Goal: Task Accomplishment & Management: Complete application form

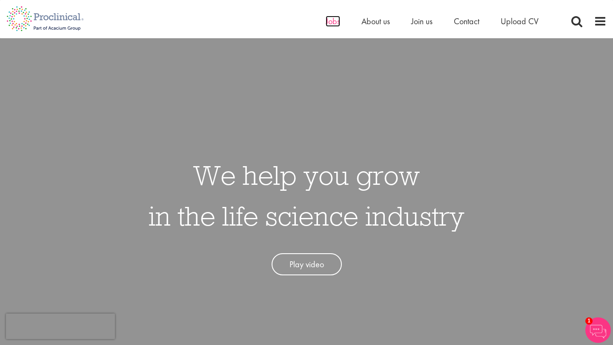
click at [330, 19] on span "Jobs" at bounding box center [332, 21] width 14 height 11
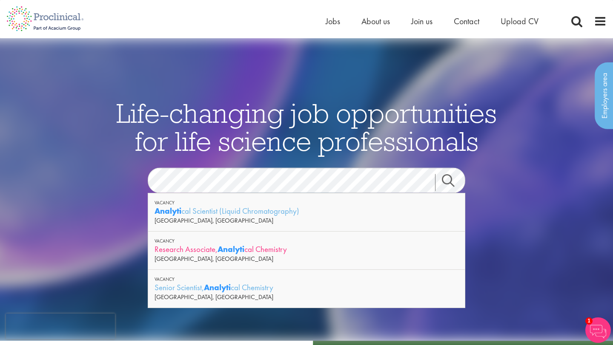
click at [235, 249] on strong "Analyti" at bounding box center [230, 249] width 27 height 11
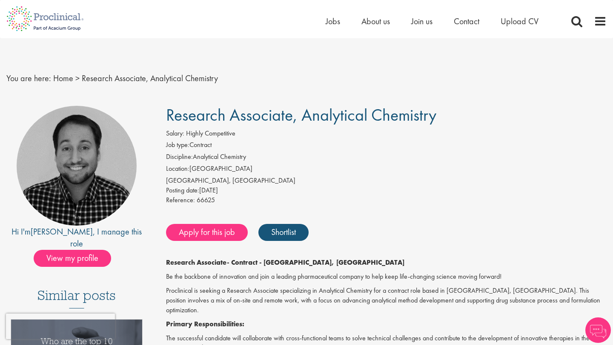
click at [366, 237] on div "Apply for this job Shortlist" at bounding box center [385, 233] width 442 height 26
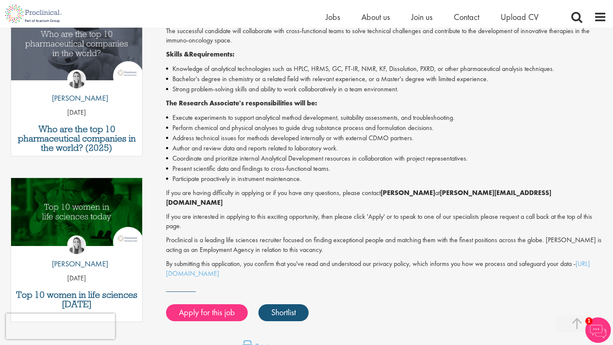
scroll to position [306, 0]
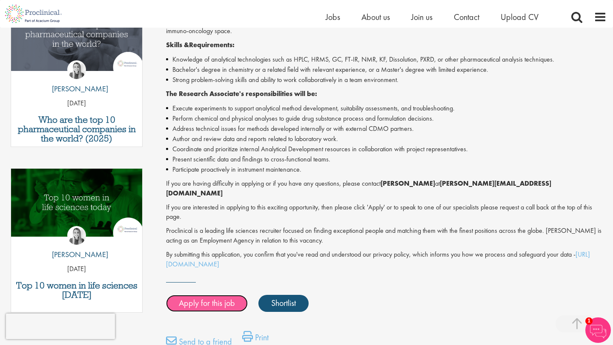
click at [200, 295] on link "Apply for this job" at bounding box center [207, 303] width 82 height 17
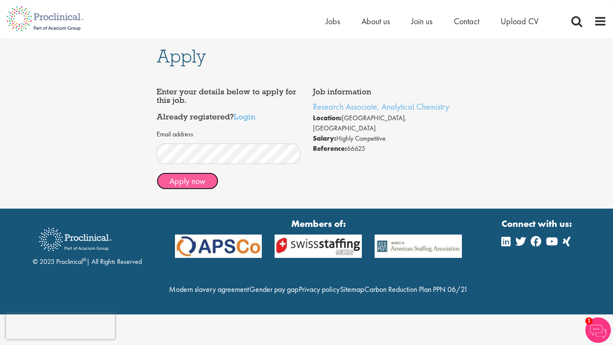
click at [182, 180] on button "Apply now" at bounding box center [188, 181] width 62 height 17
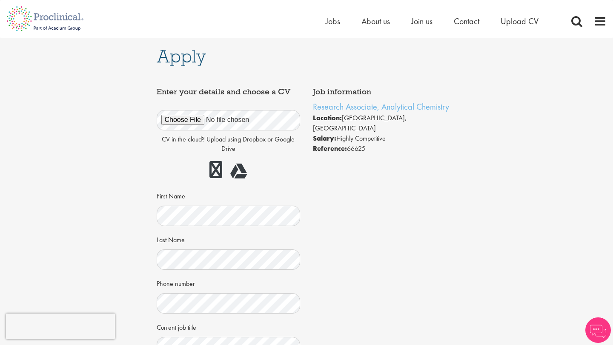
click at [371, 229] on div "Job information Research Associate, Analytical Chemistry Location: Cambridge, U…" at bounding box center [306, 289] width 313 height 413
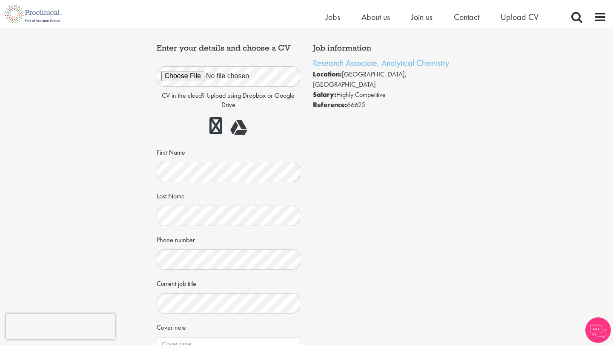
scroll to position [34, 0]
click at [390, 245] on div "Job information Research Associate, Analytical Chemistry Location: Cambridge, U…" at bounding box center [306, 245] width 313 height 413
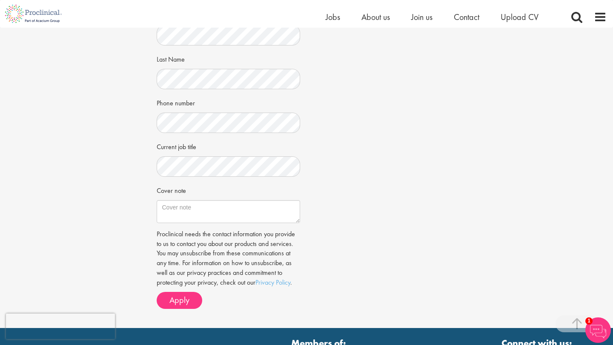
scroll to position [187, 0]
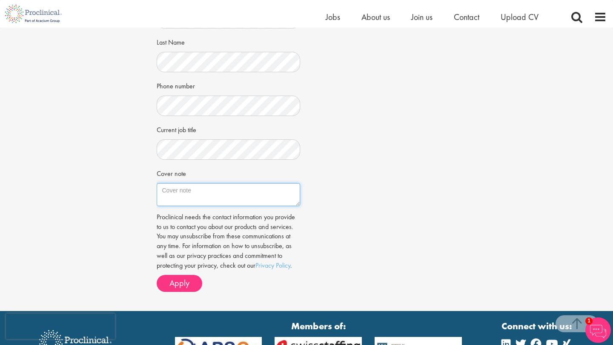
click at [203, 190] on textarea "Cover note" at bounding box center [229, 194] width 144 height 23
click at [193, 189] on textarea "Cover note" at bounding box center [229, 194] width 144 height 23
paste textarea "I am writing to express my interest in the Analytical Chemist position at Proac…"
drag, startPoint x: 166, startPoint y: 186, endPoint x: 193, endPoint y: 188, distance: 26.8
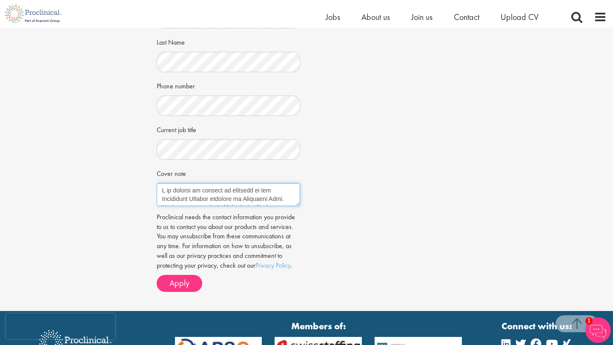
click at [193, 188] on textarea "Cover note" at bounding box center [229, 194] width 144 height 23
click at [291, 199] on textarea "Cover note" at bounding box center [229, 194] width 144 height 23
click at [192, 202] on textarea "Cover note" at bounding box center [229, 194] width 144 height 23
click at [279, 202] on textarea "Cover note" at bounding box center [229, 194] width 144 height 23
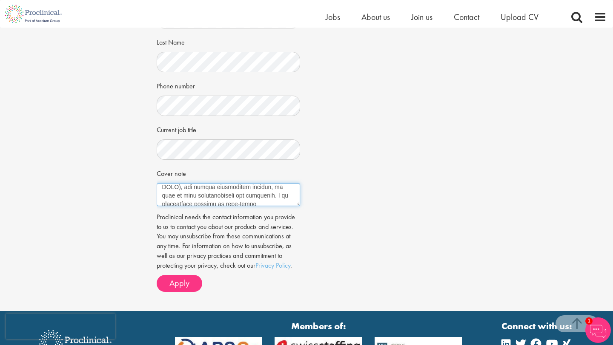
scroll to position [89, 0]
click at [191, 195] on textarea "Cover note" at bounding box center [229, 194] width 144 height 23
click at [267, 201] on textarea "Cover note" at bounding box center [229, 194] width 144 height 23
click at [188, 194] on textarea "Cover note" at bounding box center [229, 194] width 144 height 23
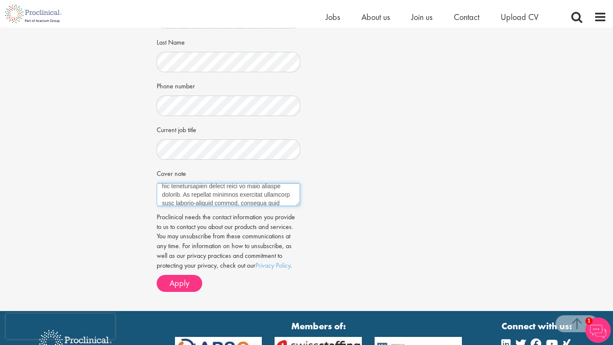
scroll to position [140, 0]
click at [233, 197] on textarea "Cover note" at bounding box center [229, 194] width 144 height 23
drag, startPoint x: 160, startPoint y: 195, endPoint x: 238, endPoint y: 200, distance: 77.6
click at [238, 200] on textarea "Cover note" at bounding box center [229, 194] width 144 height 23
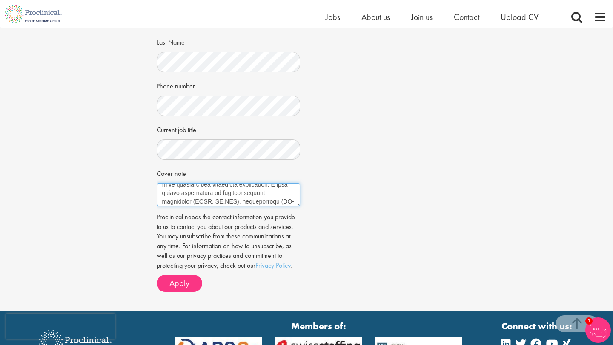
click at [293, 200] on textarea "Cover note" at bounding box center [229, 194] width 144 height 23
click at [215, 203] on textarea "Cover note" at bounding box center [229, 194] width 144 height 23
click at [261, 203] on textarea "Cover note" at bounding box center [229, 194] width 144 height 23
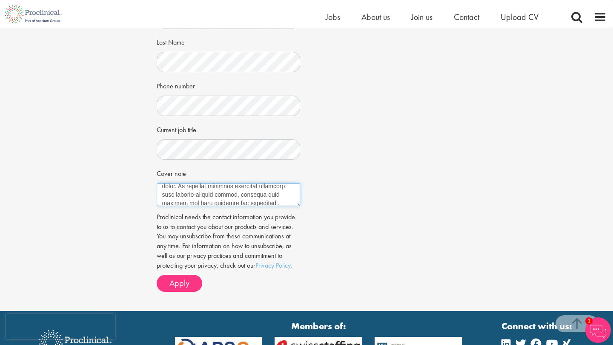
click at [241, 203] on textarea "Cover note" at bounding box center [229, 194] width 144 height 23
click at [280, 203] on textarea "Cover note" at bounding box center [229, 194] width 144 height 23
drag, startPoint x: 238, startPoint y: 194, endPoint x: 213, endPoint y: 193, distance: 25.6
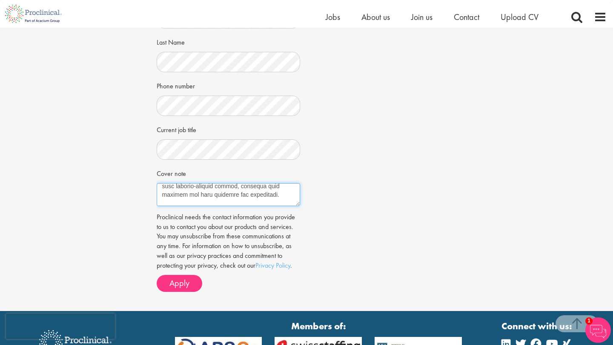
click at [213, 193] on textarea "Cover note" at bounding box center [229, 194] width 144 height 23
click at [237, 196] on textarea "Cover note" at bounding box center [229, 194] width 144 height 23
drag, startPoint x: 196, startPoint y: 195, endPoint x: 161, endPoint y: 188, distance: 36.0
click at [161, 188] on textarea "Cover note" at bounding box center [229, 194] width 144 height 23
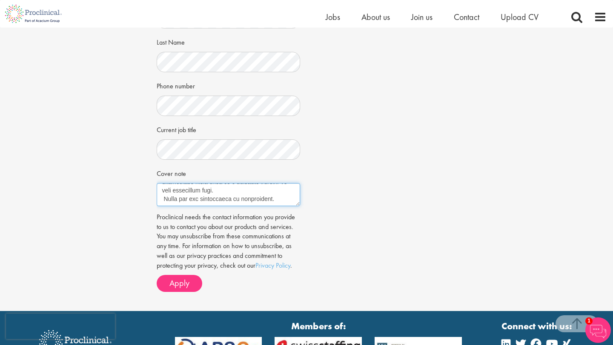
scroll to position [230, 0]
click at [163, 199] on textarea "Cover note" at bounding box center [229, 194] width 144 height 23
type textarea "I would like to express my interest in the Analytical Chemist position at Proac…"
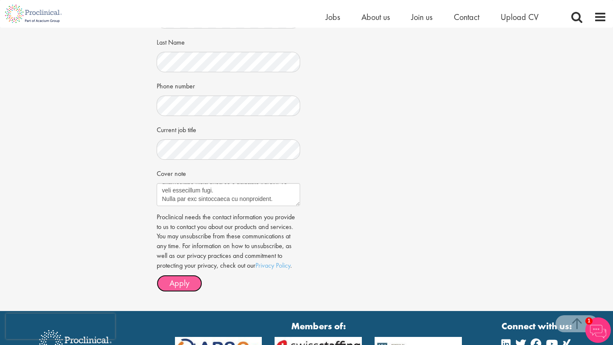
click at [184, 284] on span "Apply" at bounding box center [179, 283] width 20 height 11
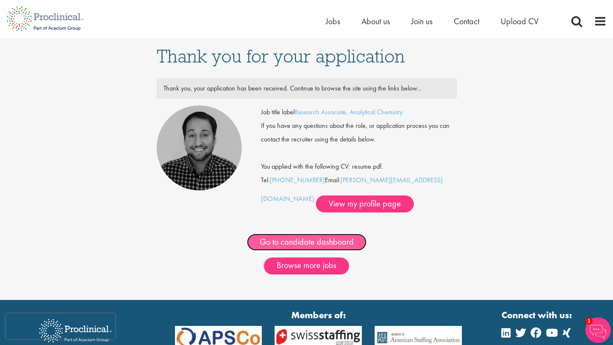
click at [335, 242] on link "Go to candidate dashboard" at bounding box center [307, 242] width 120 height 17
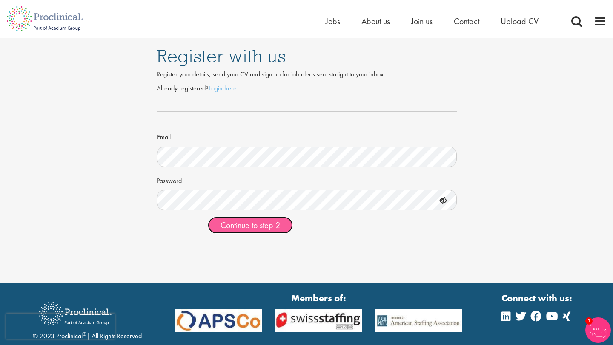
click at [245, 225] on span "Continue to step 2" at bounding box center [250, 225] width 60 height 11
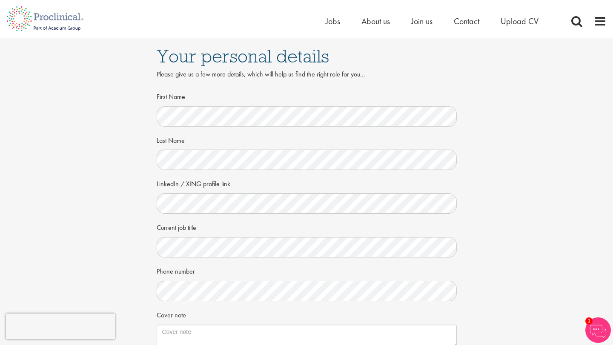
click at [476, 288] on div "Your personal details Please give us a few more details, which will help us fin…" at bounding box center [306, 232] width 625 height 389
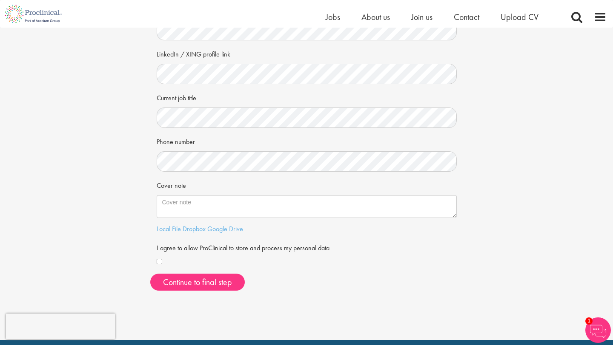
scroll to position [136, 0]
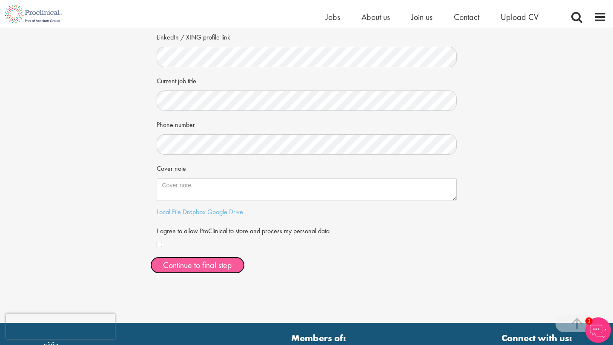
click at [201, 262] on button "Continue to final step" at bounding box center [197, 265] width 94 height 17
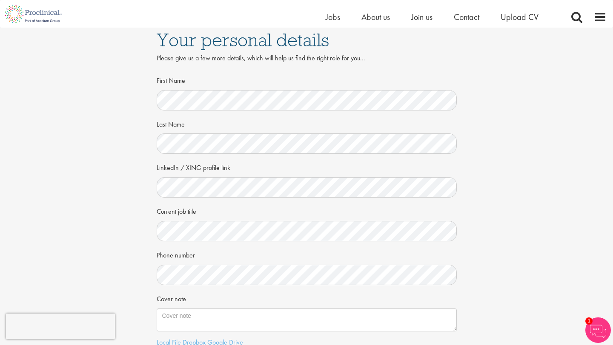
scroll to position [0, 0]
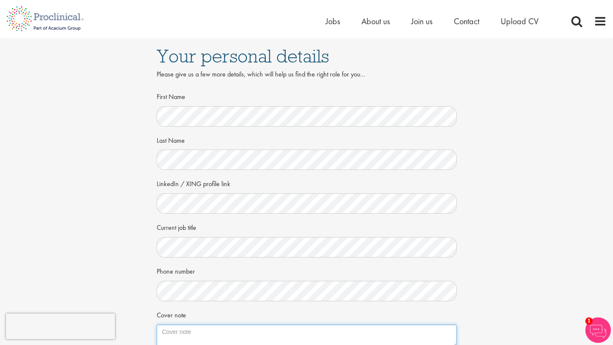
click at [187, 332] on textarea "Cover note" at bounding box center [307, 336] width 300 height 23
paste textarea "www.linkedin.com/in/siddhant-trivedi-460958287"
type textarea "www.linkedin.com/in/siddhant-trivedi-460958287"
drag, startPoint x: 289, startPoint y: 334, endPoint x: 161, endPoint y: 331, distance: 128.5
click at [159, 334] on textarea "www.linkedin.com/in/siddhant-trivedi-460958287" at bounding box center [307, 336] width 300 height 23
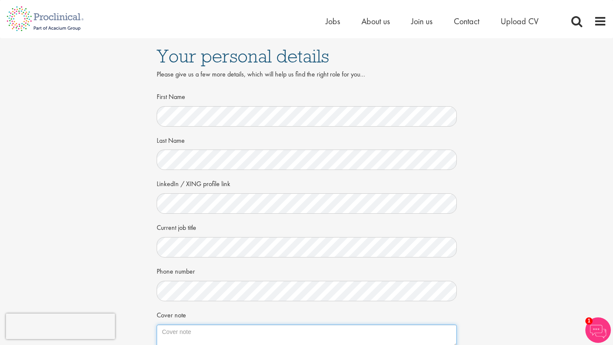
click at [182, 328] on textarea "Cover note" at bounding box center [307, 336] width 300 height 23
paste textarea "L ip dolorsi am consect ad elitsedd ei tem Incididunt Utlabor etdolore ma Aliqu…"
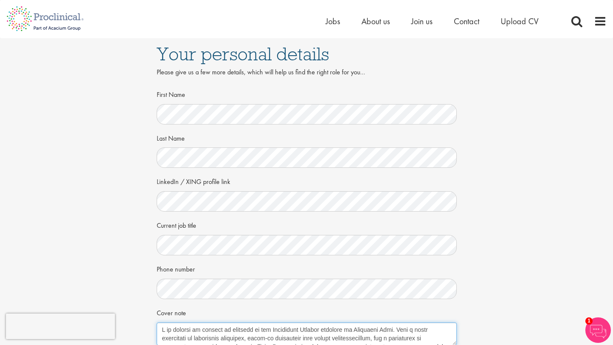
scroll to position [124, 0]
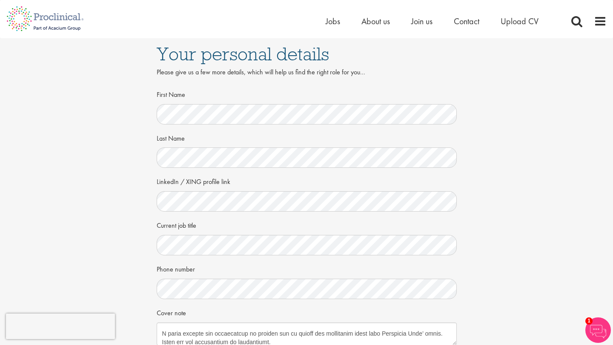
click at [536, 297] on div "Your personal details Please give us a few more details, which will help us fin…" at bounding box center [306, 235] width 625 height 399
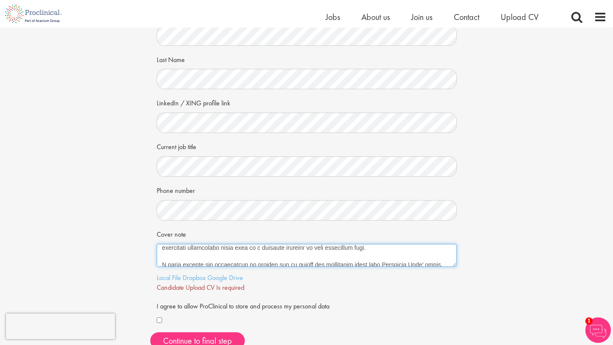
scroll to position [128, 0]
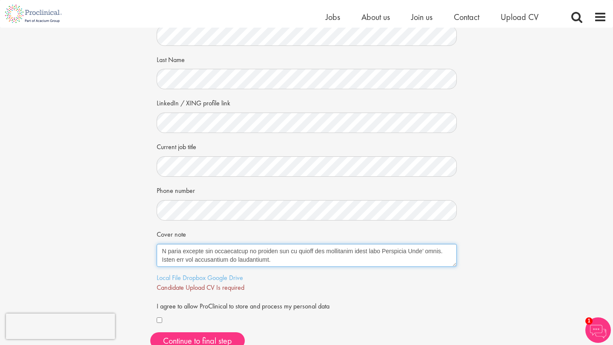
drag, startPoint x: 442, startPoint y: 256, endPoint x: 156, endPoint y: 253, distance: 285.9
click at [157, 253] on textarea "Cover note" at bounding box center [307, 255] width 300 height 23
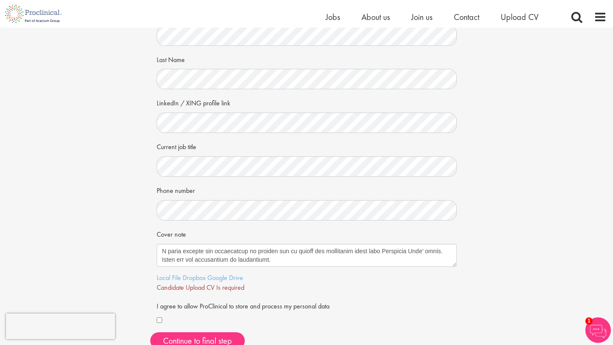
click at [433, 297] on form "First Name Last Name LinkedIn / XING profile link Current job title Phone numbe…" at bounding box center [306, 168] width 287 height 318
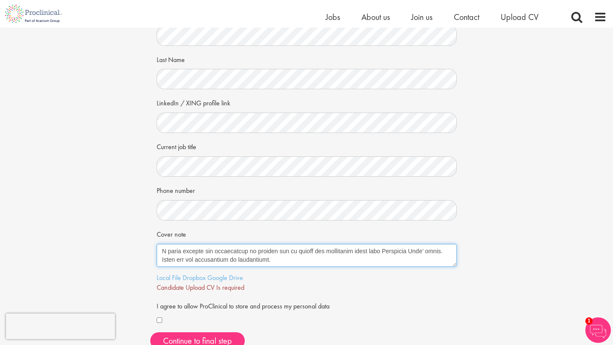
click at [247, 252] on textarea "Cover note" at bounding box center [307, 255] width 300 height 23
click at [436, 253] on textarea "Cover note" at bounding box center [307, 255] width 300 height 23
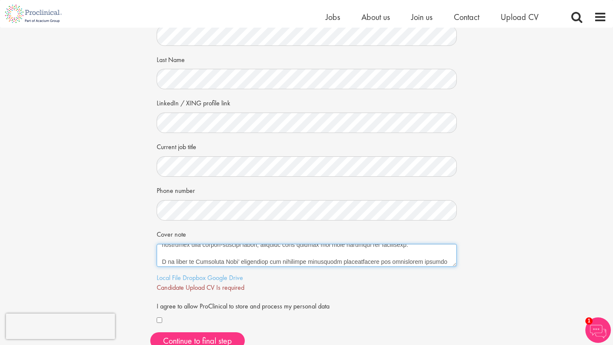
drag, startPoint x: 316, startPoint y: 248, endPoint x: 365, endPoint y: 255, distance: 49.8
click at [365, 255] on textarea "Cover note" at bounding box center [307, 255] width 300 height 23
click at [364, 246] on textarea "Cover note" at bounding box center [307, 255] width 300 height 23
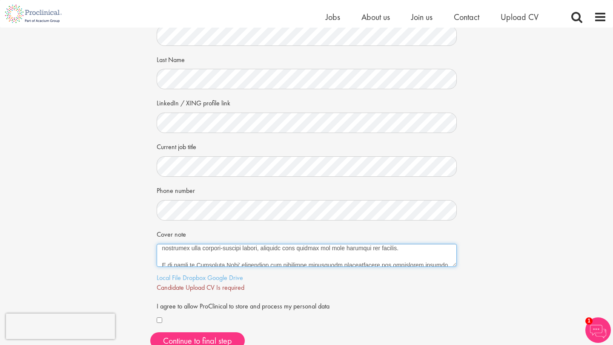
click at [387, 251] on textarea "Cover note" at bounding box center [307, 255] width 300 height 23
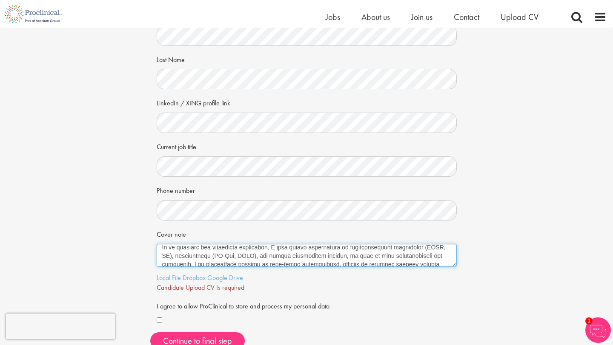
scroll to position [46, 0]
click at [171, 257] on textarea "Cover note" at bounding box center [307, 255] width 300 height 23
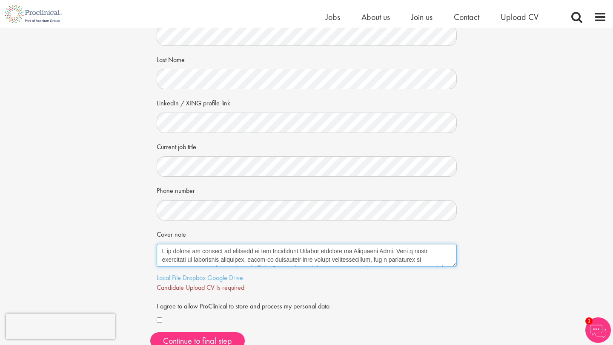
drag, startPoint x: 310, startPoint y: 251, endPoint x: 260, endPoint y: 247, distance: 49.6
click at [260, 247] on textarea "Cover note" at bounding box center [307, 255] width 300 height 23
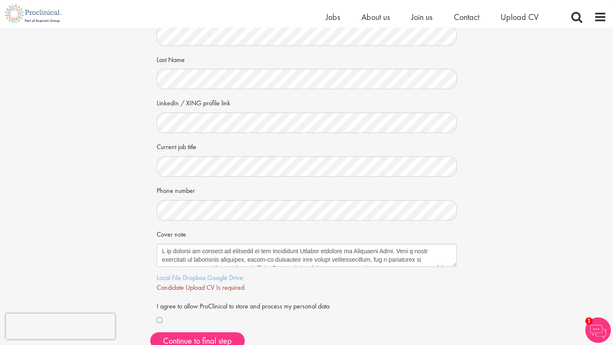
click at [488, 245] on div "Your personal details Please give us a few more details, which will help us fin…" at bounding box center [306, 156] width 625 height 399
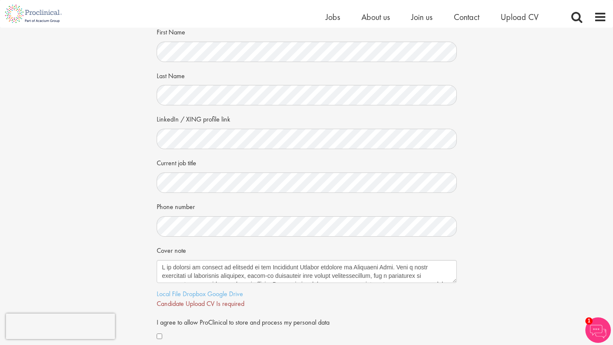
scroll to position [53, 0]
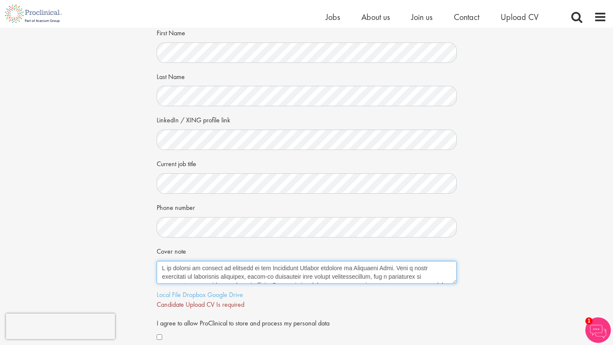
click at [255, 269] on textarea "Cover note" at bounding box center [307, 272] width 300 height 23
drag, startPoint x: 166, startPoint y: 269, endPoint x: 192, endPoint y: 269, distance: 26.0
click at [192, 269] on textarea "Cover note" at bounding box center [307, 272] width 300 height 23
type textarea "I would like to express my interest in the Analytical Chemist position at Proac…"
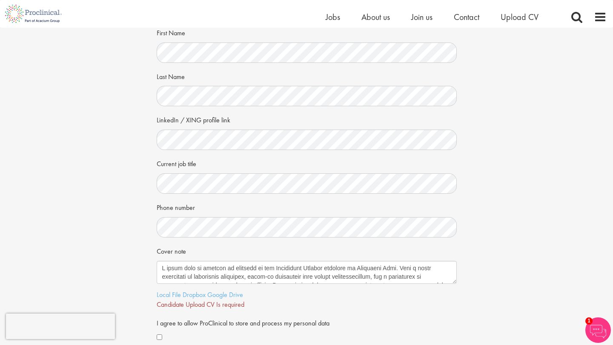
click at [472, 294] on div "Your personal details Please give us a few more details, which will help us fin…" at bounding box center [306, 173] width 625 height 399
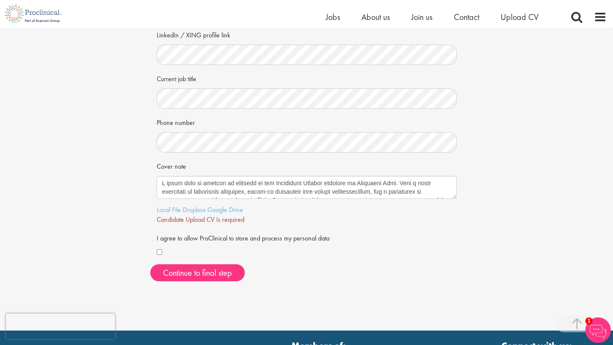
scroll to position [155, 0]
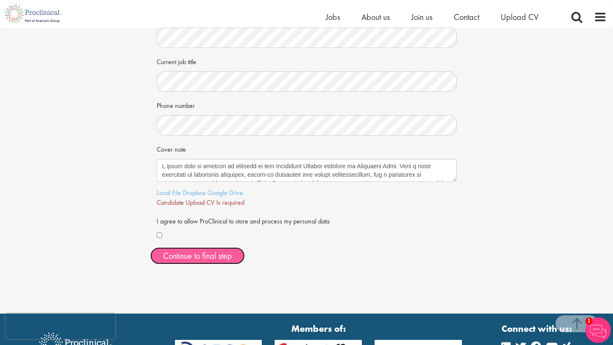
click at [194, 255] on span "Continue to final step" at bounding box center [197, 256] width 69 height 11
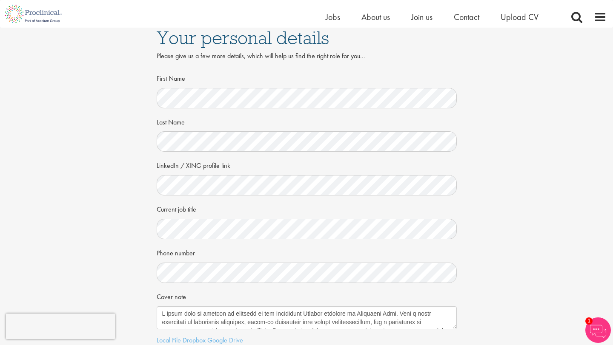
scroll to position [0, 0]
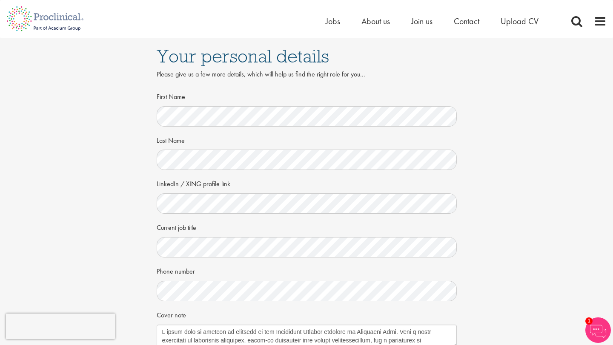
click at [102, 238] on div "Your personal details Please give us a few more details, which will help us fin…" at bounding box center [306, 237] width 625 height 399
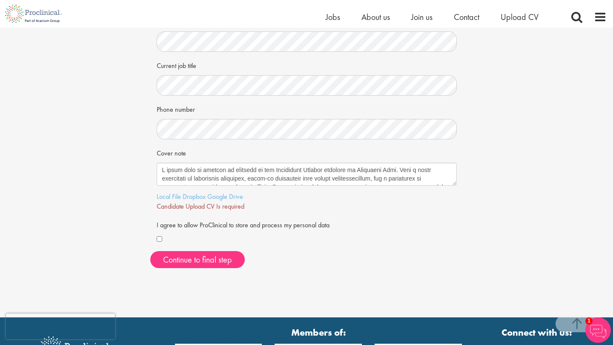
scroll to position [153, 0]
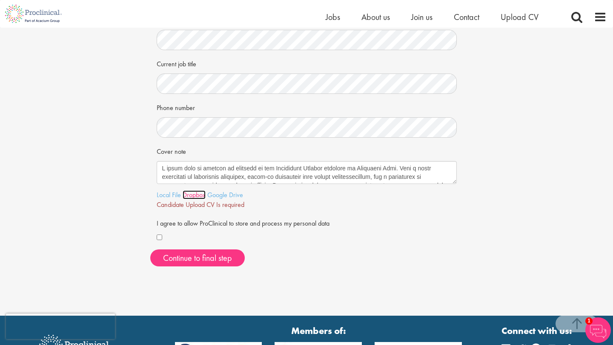
click at [205, 197] on link "Dropbox" at bounding box center [194, 195] width 23 height 9
click at [168, 196] on link "Local File" at bounding box center [169, 195] width 24 height 9
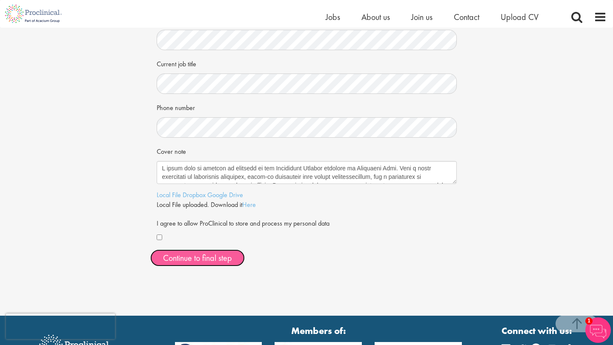
click at [222, 261] on span "Continue to final step" at bounding box center [197, 258] width 69 height 11
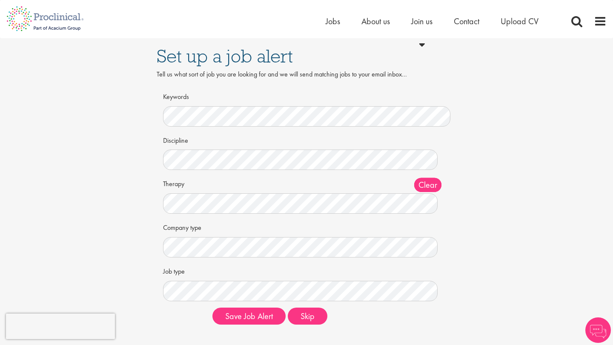
click at [114, 170] on div "Set up a job alert Tell us what sort of job you are looking for and we will sen…" at bounding box center [306, 185] width 625 height 294
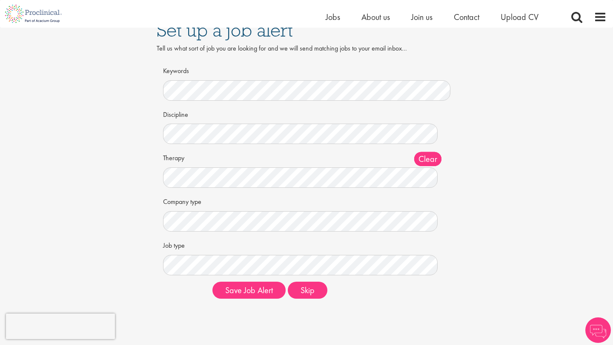
scroll to position [17, 0]
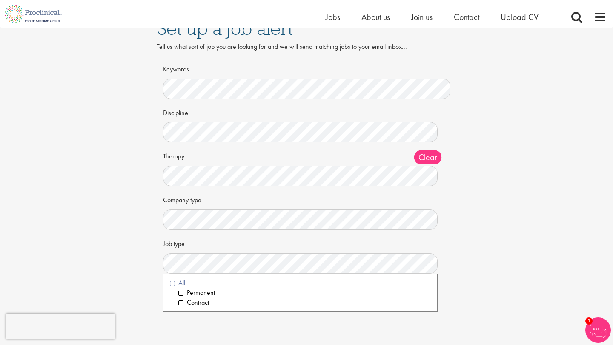
click at [170, 283] on li "All" at bounding box center [300, 284] width 261 height 10
click at [114, 253] on div "Set up a job alert Tell us what sort of job you are looking for and we will sen…" at bounding box center [306, 158] width 625 height 294
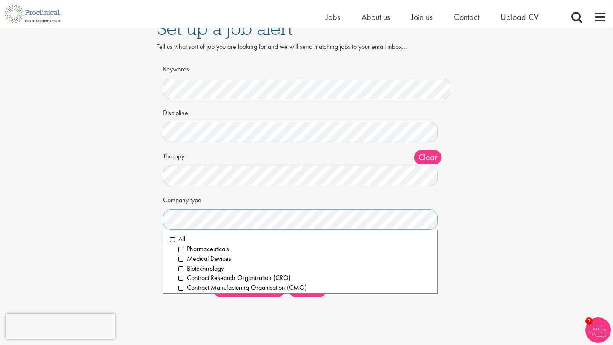
scroll to position [34, 0]
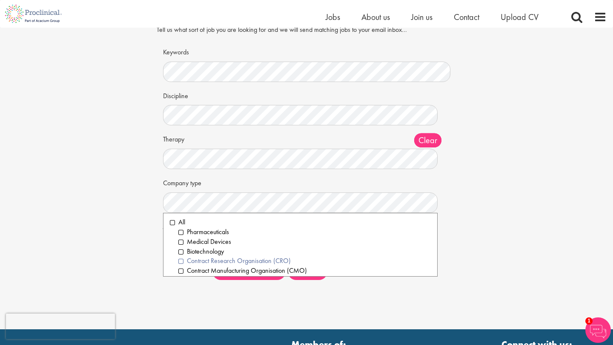
click at [180, 262] on li "Contract Research Organisation (CRO)" at bounding box center [304, 262] width 252 height 10
click at [178, 273] on li "Contract Manufacturing Organisation (CMO)" at bounding box center [304, 271] width 252 height 10
click at [182, 244] on li "Medical Devices" at bounding box center [304, 242] width 252 height 10
click at [181, 233] on li "Pharmaceuticals" at bounding box center [304, 233] width 252 height 10
click at [108, 205] on div "Set up a job alert Tell us what sort of job you are looking for and we will sen…" at bounding box center [306, 141] width 625 height 294
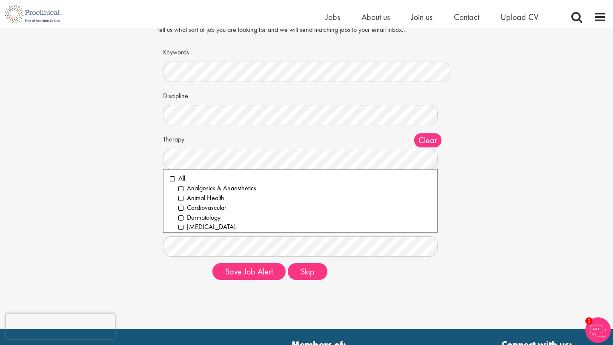
click at [417, 140] on span "Clear" at bounding box center [427, 141] width 27 height 14
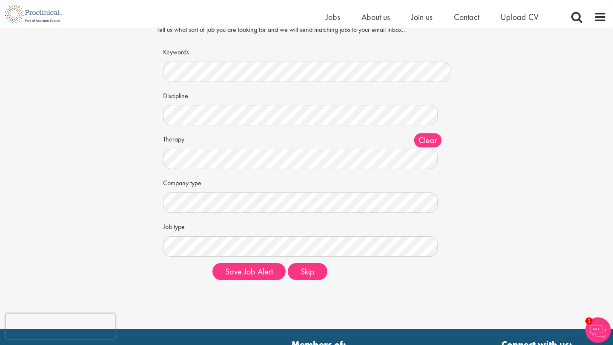
click at [113, 177] on div "Set up a job alert Tell us what sort of job you are looking for and we will sen…" at bounding box center [306, 141] width 625 height 294
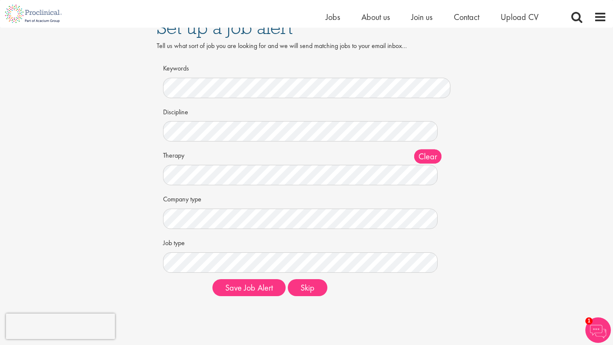
scroll to position [17, 0]
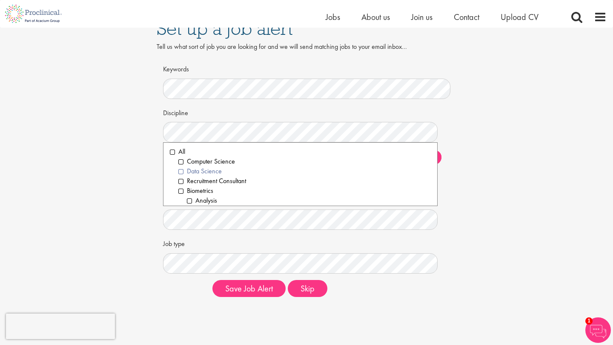
click at [181, 172] on li "Data Science" at bounding box center [304, 172] width 252 height 10
click at [188, 201] on li "Analysis" at bounding box center [309, 201] width 244 height 10
click at [101, 180] on div "Set up a job alert Tell us what sort of job you are looking for and we will sen…" at bounding box center [306, 158] width 625 height 294
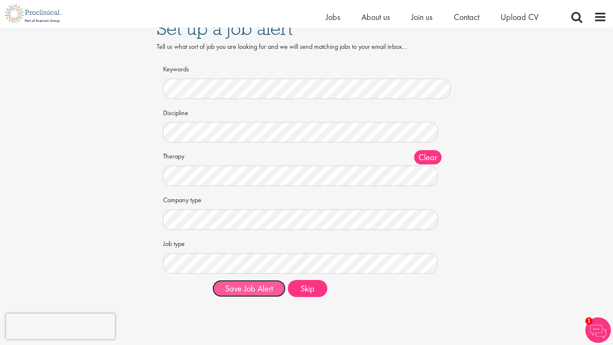
click at [253, 293] on button "Save Job Alert" at bounding box center [248, 288] width 73 height 17
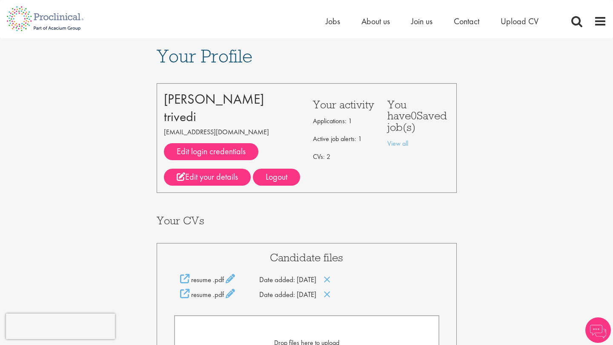
click at [498, 251] on div "Your Profile [PERSON_NAME] [EMAIL_ADDRESS][DOMAIN_NAME] Edit login credentials …" at bounding box center [306, 286] width 625 height 496
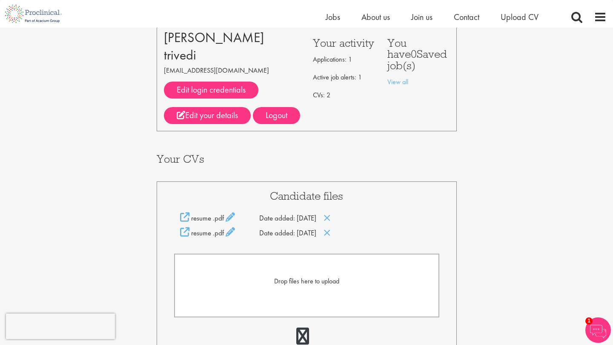
scroll to position [34, 0]
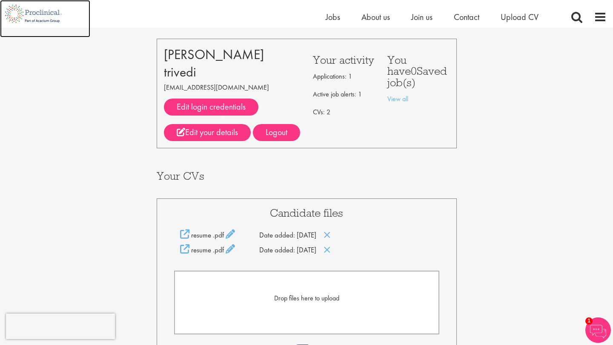
click at [54, 15] on img at bounding box center [33, 14] width 67 height 28
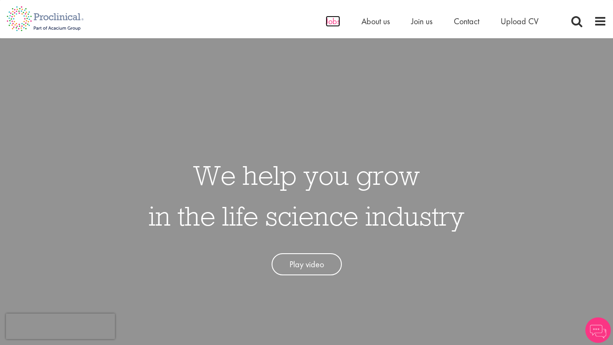
click at [331, 20] on span "Jobs" at bounding box center [332, 21] width 14 height 11
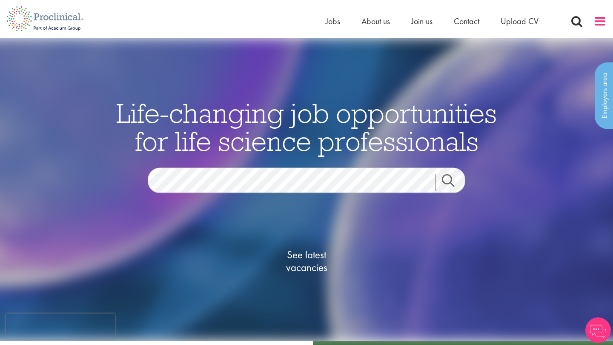
click at [600, 18] on span at bounding box center [599, 21] width 13 height 13
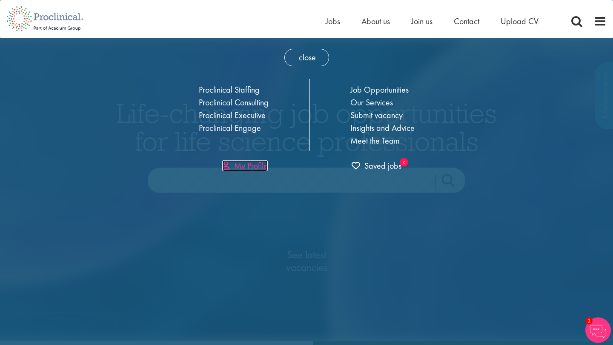
click at [245, 163] on link "My Profile" at bounding box center [245, 165] width 46 height 11
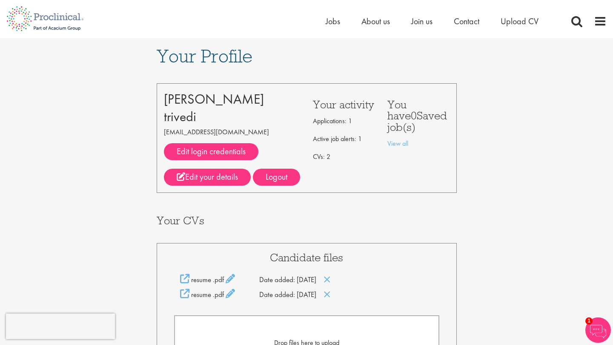
click at [462, 209] on div "Your Profile [PERSON_NAME] [EMAIL_ADDRESS][DOMAIN_NAME] Edit login credentials …" at bounding box center [306, 286] width 625 height 496
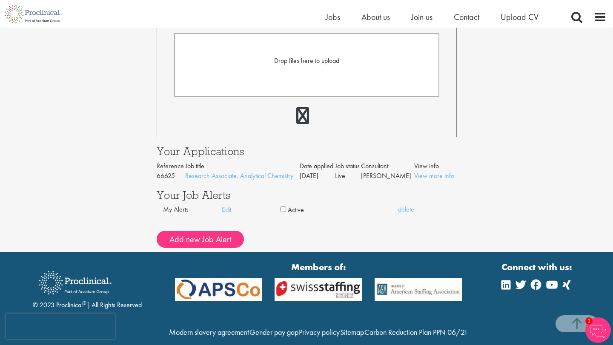
scroll to position [272, 0]
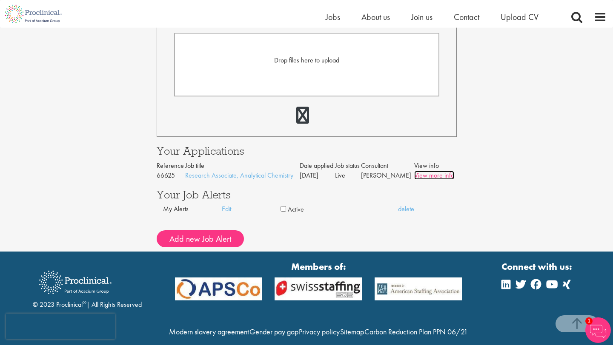
click at [437, 177] on link "View more info" at bounding box center [434, 175] width 40 height 9
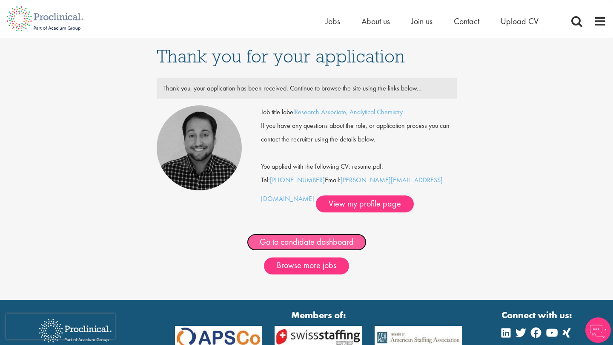
click at [334, 242] on link "Go to candidate dashboard" at bounding box center [307, 242] width 120 height 17
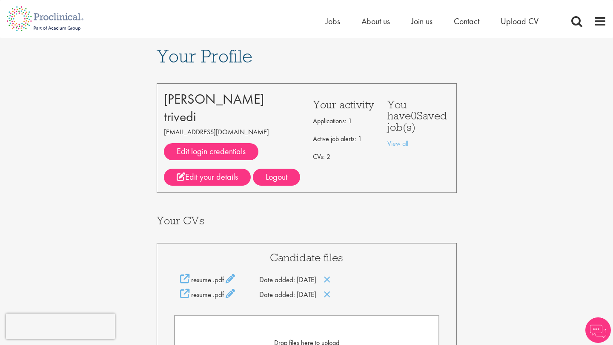
click at [305, 217] on h3 "Your CVs" at bounding box center [307, 220] width 300 height 11
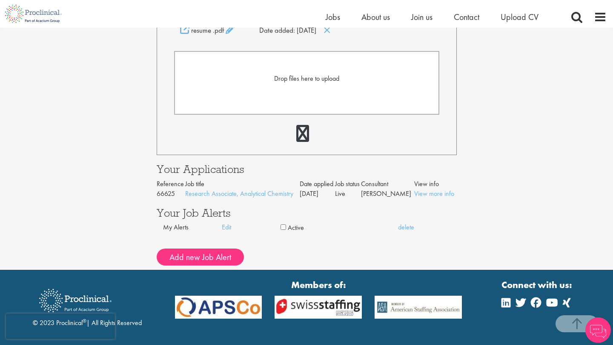
scroll to position [255, 0]
